Goal: Task Accomplishment & Management: Use online tool/utility

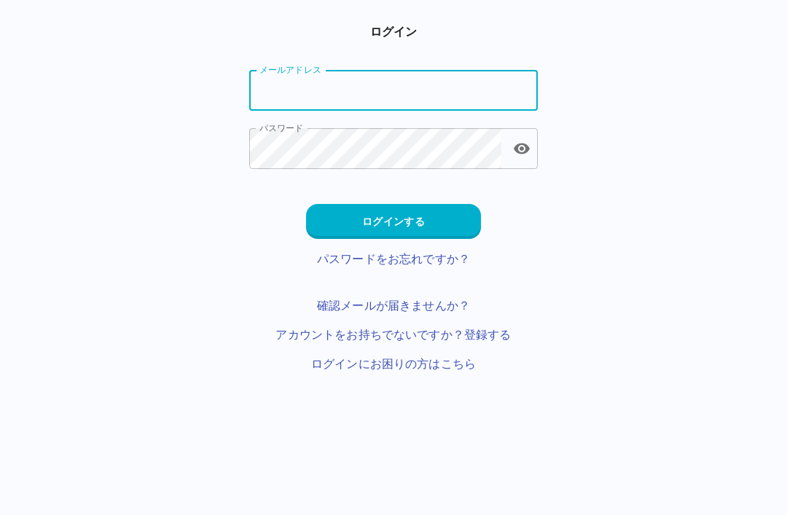
type input "**********"
click at [456, 228] on button "ログインする" at bounding box center [393, 221] width 175 height 35
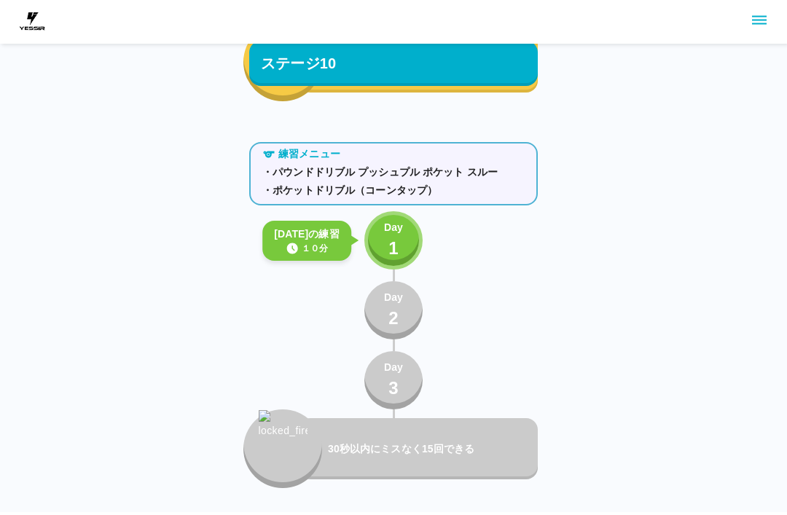
scroll to position [10101, 0]
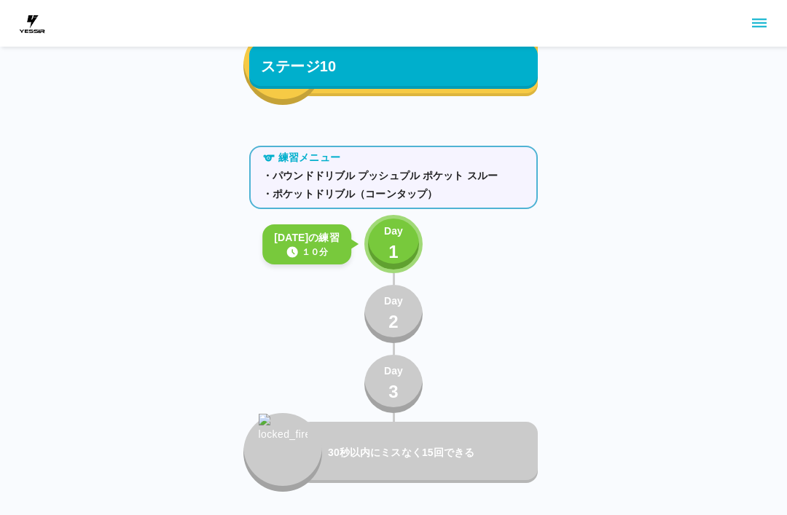
click at [384, 239] on div "Day 1" at bounding box center [393, 245] width 19 height 42
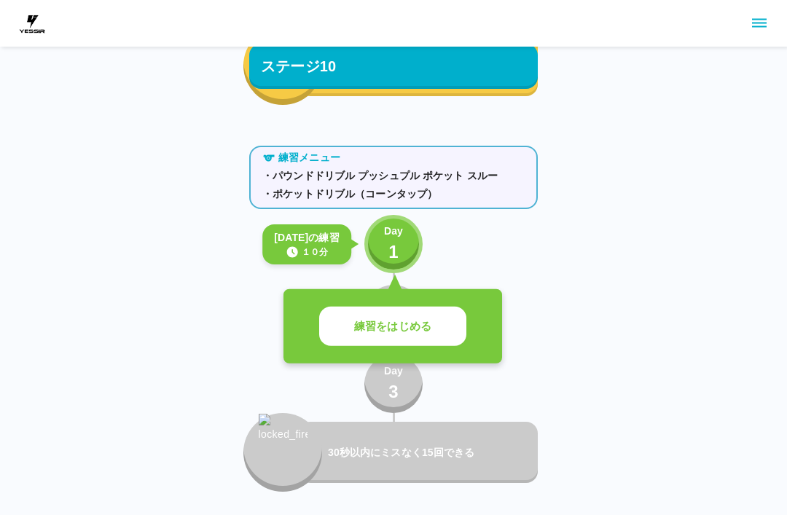
click at [374, 328] on p "練習をはじめる" at bounding box center [392, 327] width 77 height 17
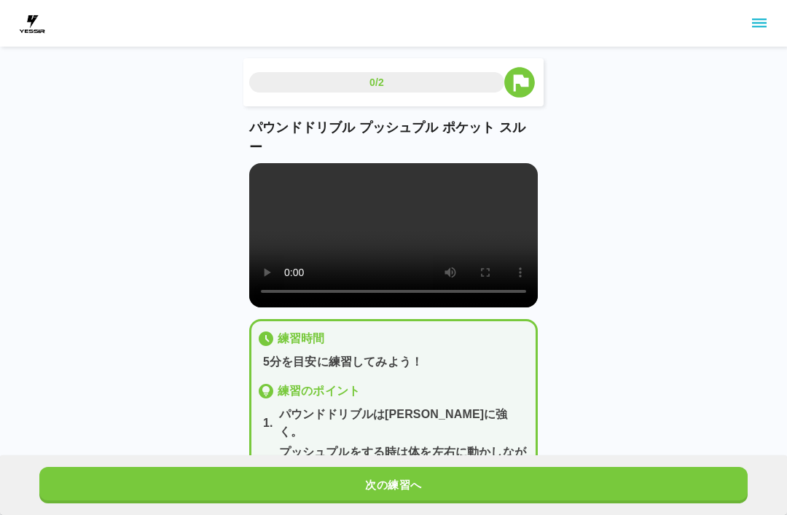
click at [625, 492] on button "次の練習へ" at bounding box center [393, 485] width 709 height 36
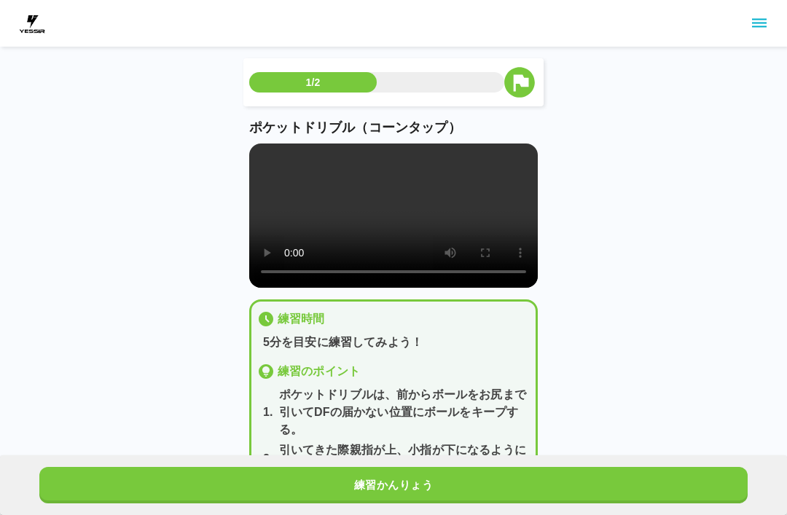
click at [617, 467] on button "練習かんりょう" at bounding box center [393, 485] width 709 height 36
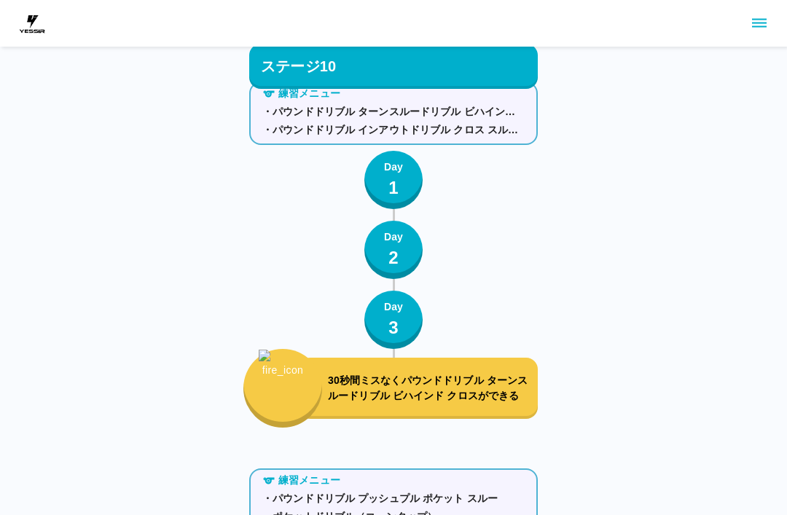
scroll to position [10101, 0]
